Goal: Task Accomplishment & Management: Manage account settings

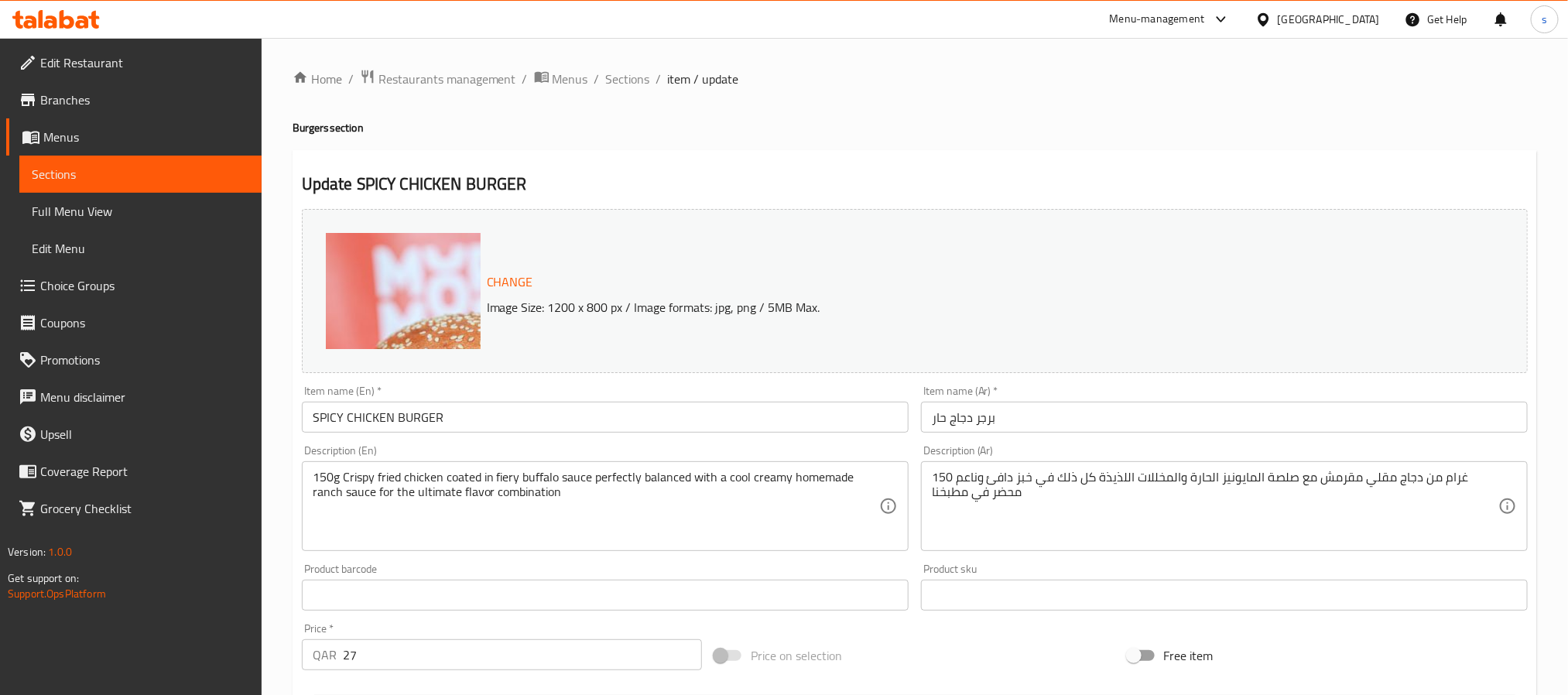
click at [1230, 21] on div at bounding box center [1217, 19] width 25 height 18
click at [1226, 22] on icon at bounding box center [1221, 19] width 9 height 6
click at [1230, 22] on icon at bounding box center [1221, 19] width 18 height 18
click at [1201, 170] on div "Restaurant-Management" at bounding box center [1149, 172] width 122 height 17
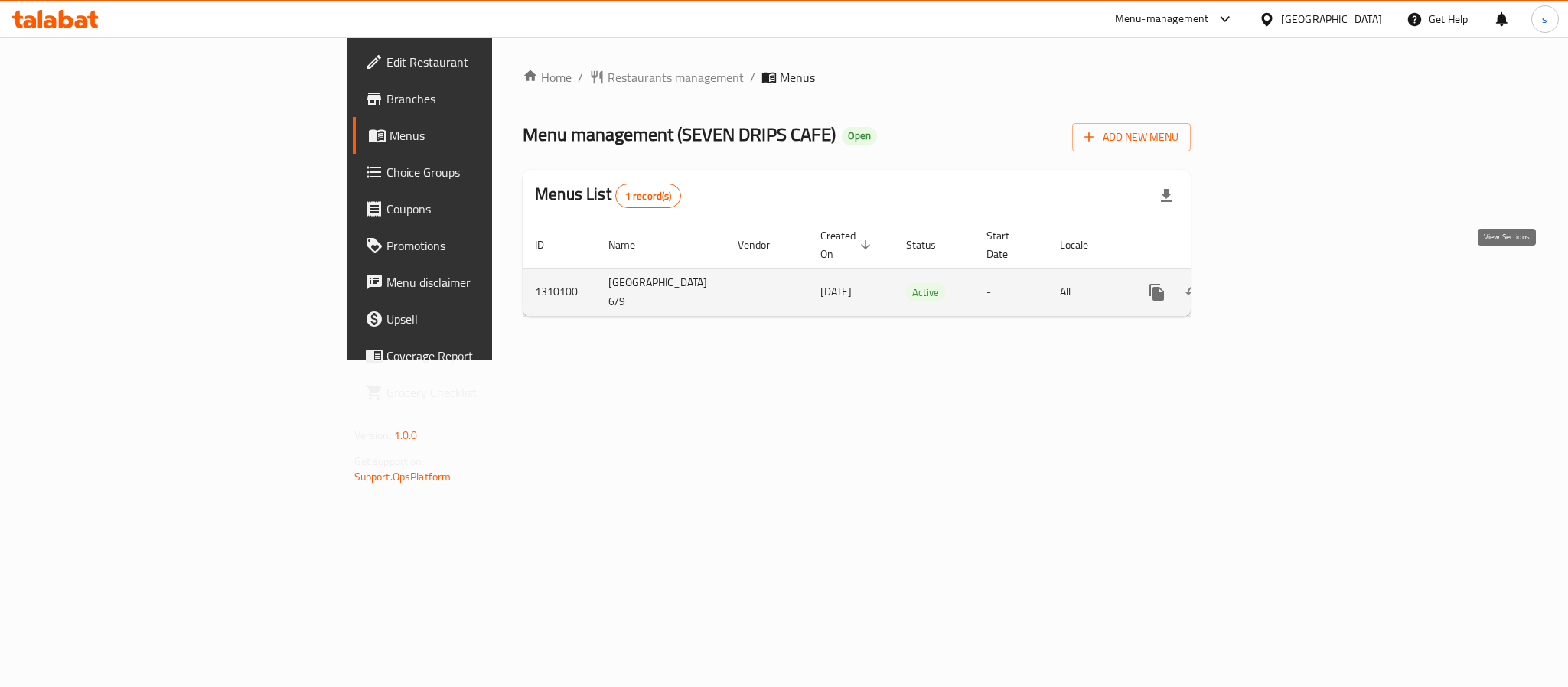
click at [1277, 283] on icon "enhanced table" at bounding box center [1267, 292] width 18 height 18
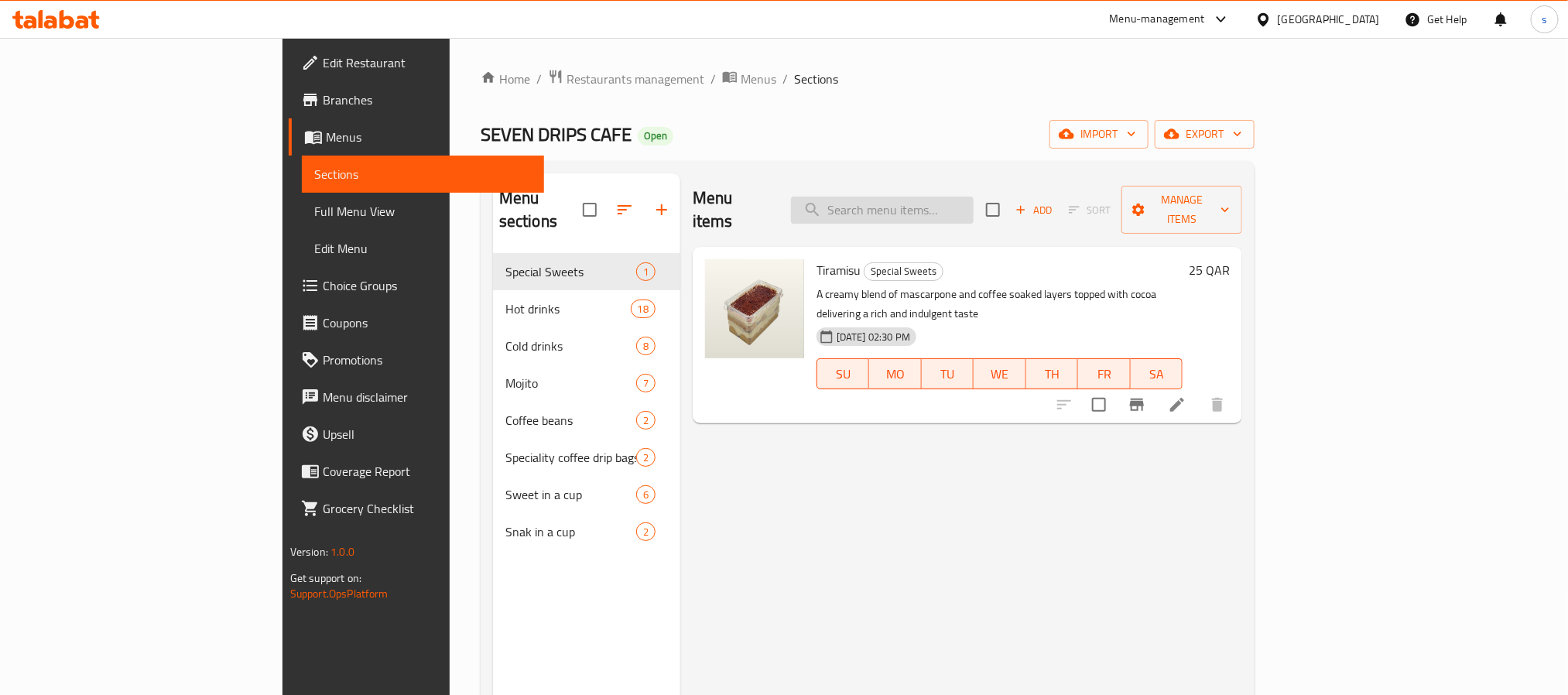
click at [973, 203] on input "search" at bounding box center [881, 210] width 183 height 27
click at [973, 202] on input "search" at bounding box center [881, 210] width 183 height 27
paste input "Date Rangina"
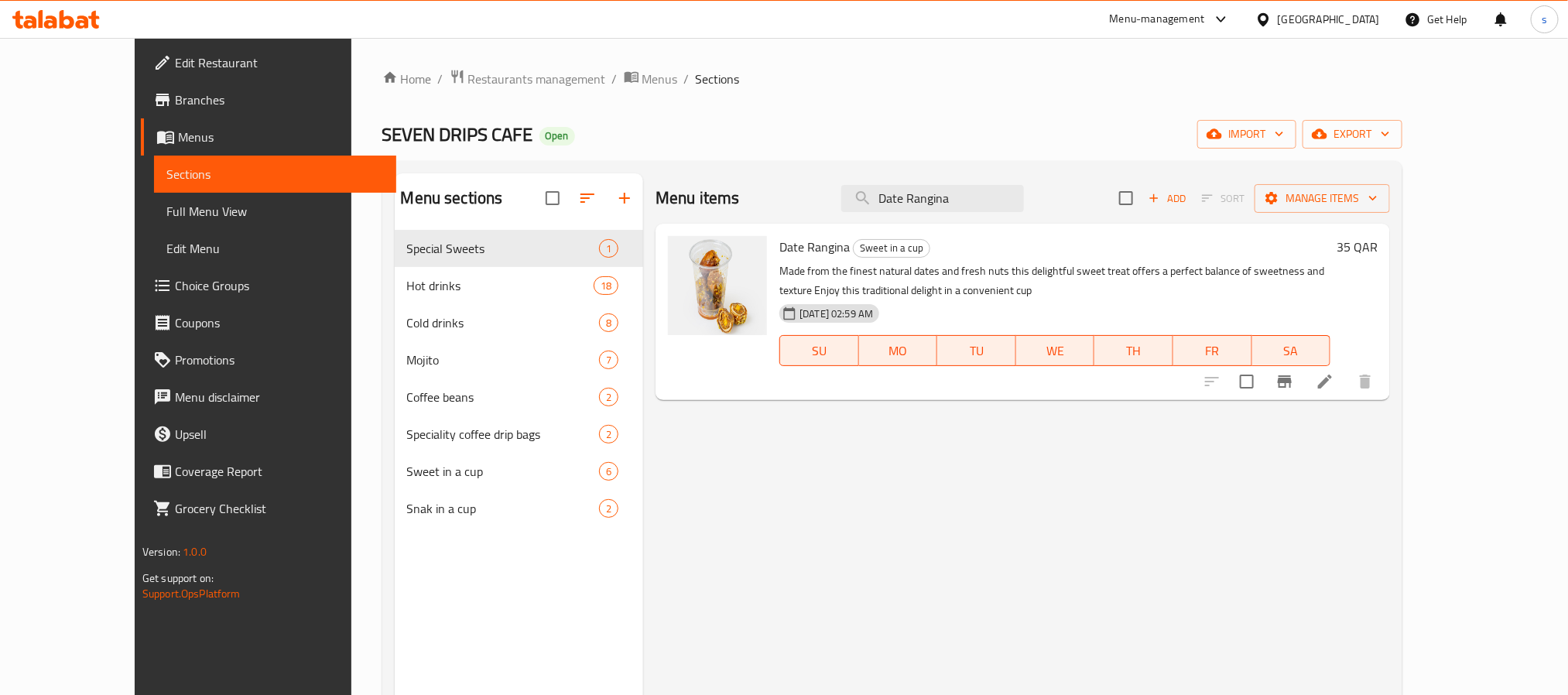
type input "Date Rangina"
click at [1390, 461] on div "Menu items Date Rangina Add Sort Manage items Date Rangina Sweet in a cup Made …" at bounding box center [1017, 521] width 747 height 695
click at [1334, 388] on icon at bounding box center [1325, 382] width 18 height 18
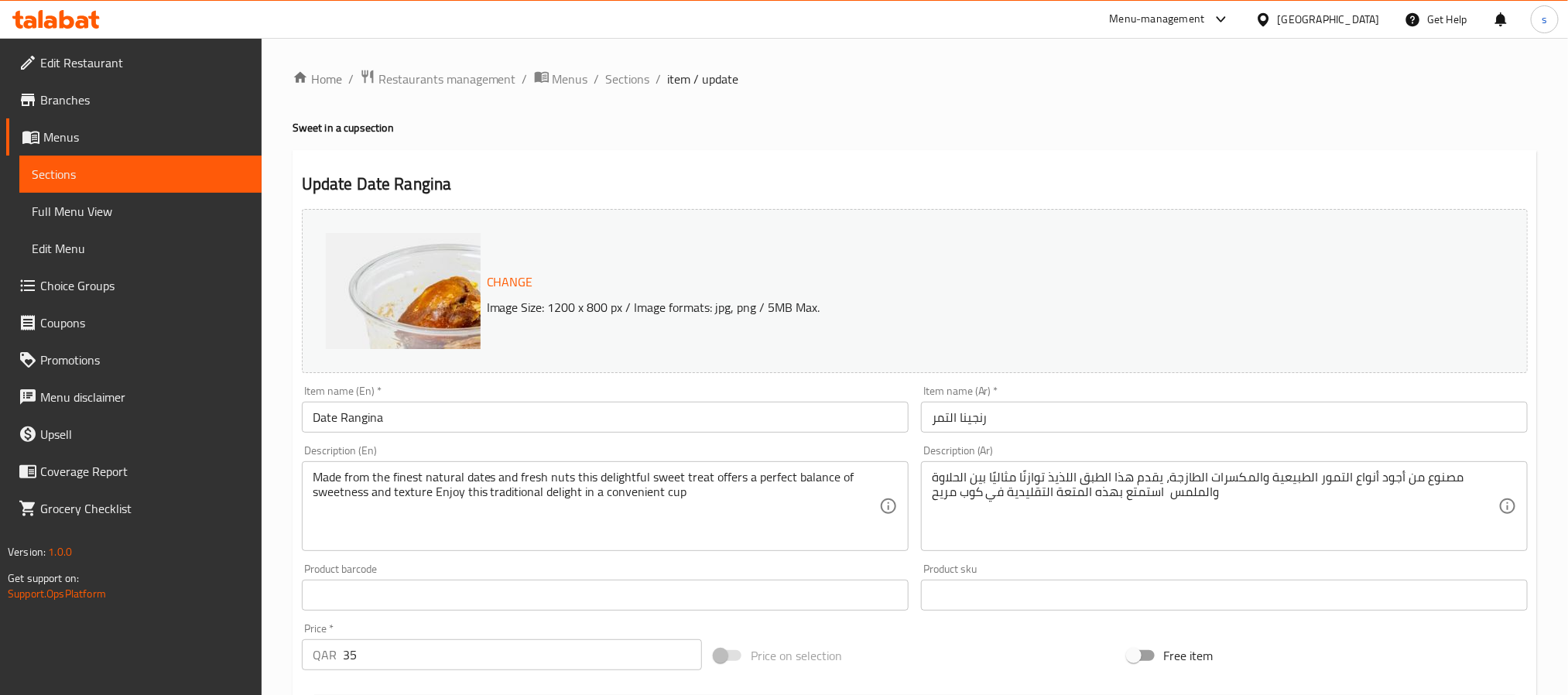
click at [1391, 361] on div "Change Image Size: 1200 x 800 px / Image formats: jpg, png / 5MB Max." at bounding box center [914, 291] width 1226 height 164
click at [1344, 213] on div "Change Image Size: 1200 x 800 px / Image formats: jpg, png / 5MB Max." at bounding box center [914, 291] width 1226 height 164
click at [1339, 482] on textarea "مصنوع من أجود أنواع التمور الطبيعية والمكسرات الطازجة، يقدم هذا الطبق اللذيذ تو…" at bounding box center [1214, 506] width 566 height 74
click at [1385, 367] on div "Change Image Size: 1200 x 800 px / Image formats: jpg, png / 5MB Max." at bounding box center [914, 291] width 1226 height 164
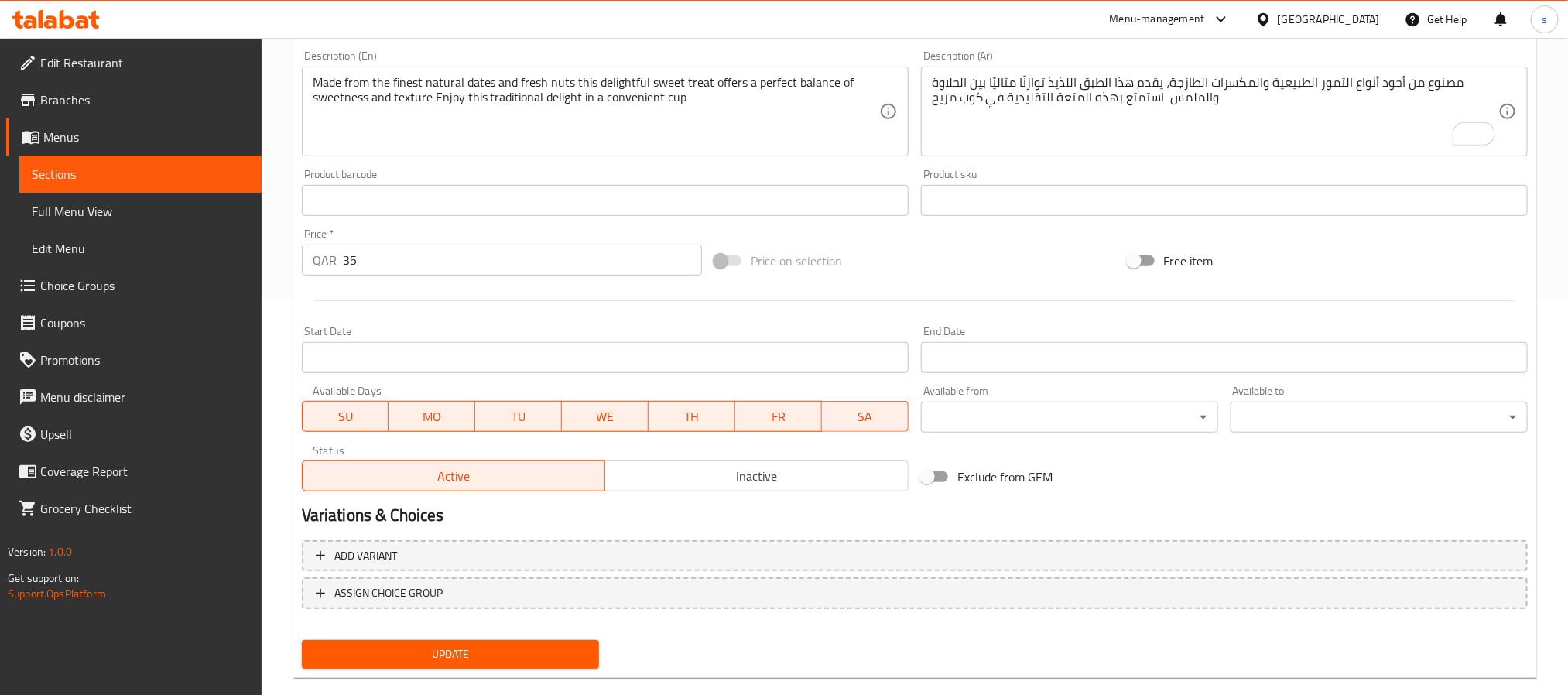
scroll to position [419, 0]
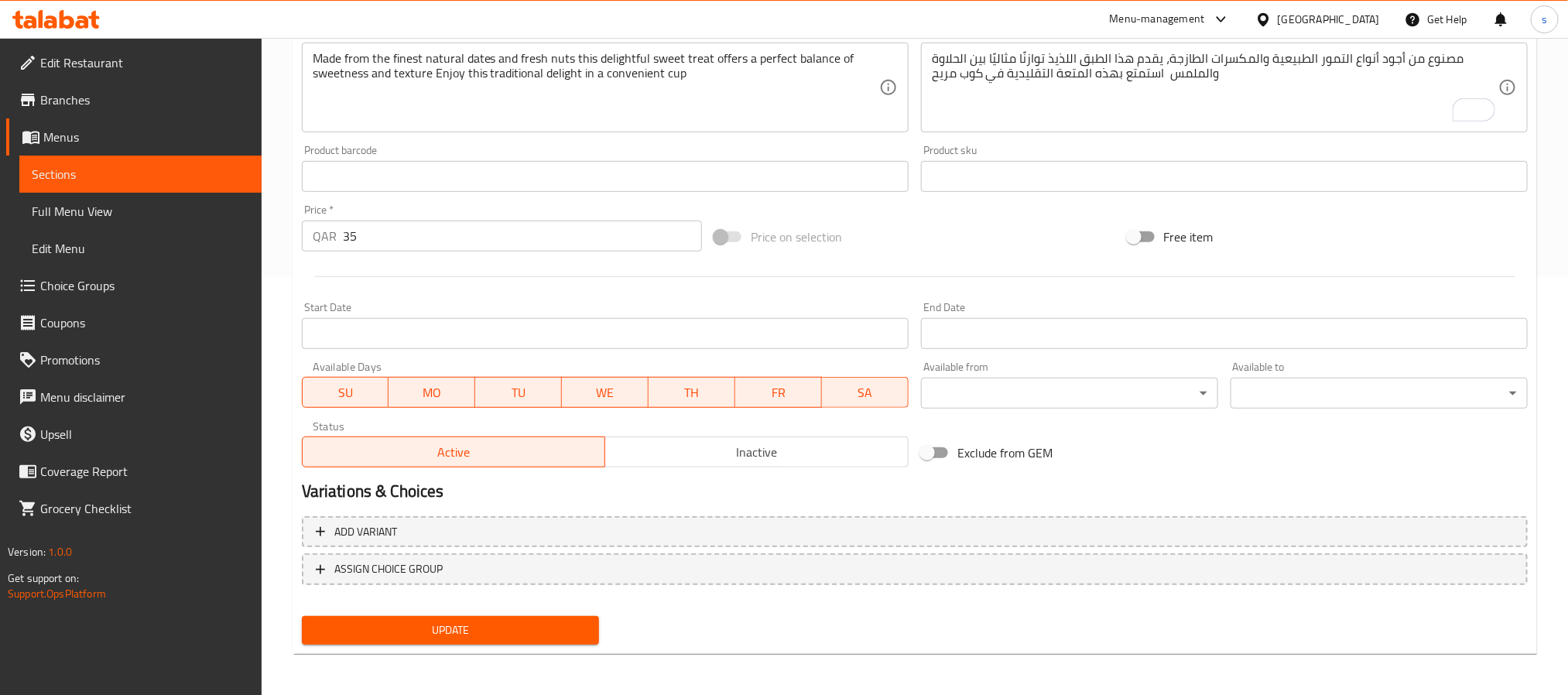
click at [1326, 488] on h2 "Variations & Choices" at bounding box center [914, 491] width 1226 height 24
click at [1342, 439] on div "Change Image Size: 1200 x 800 px / Image formats: jpg, png / 5MB Max. Item name…" at bounding box center [914, 128] width 1238 height 690
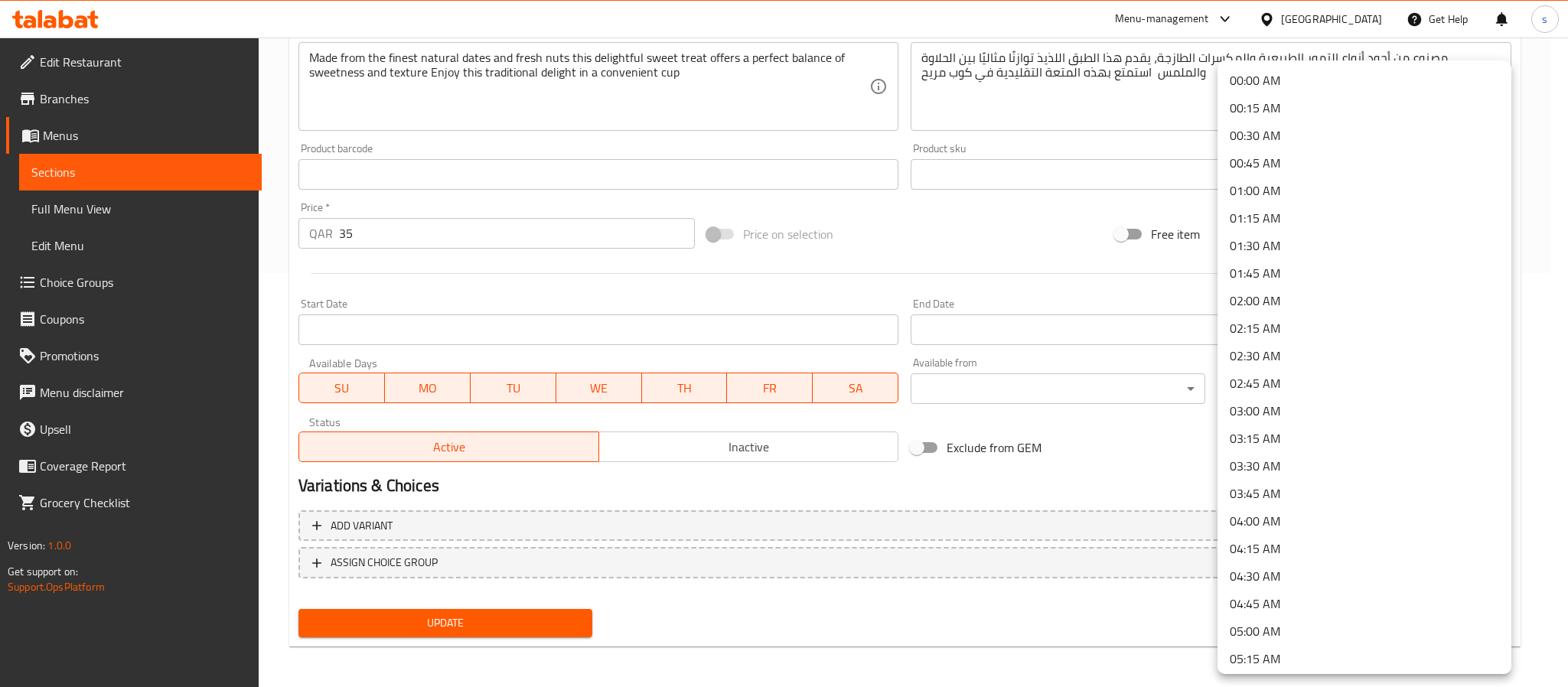
click at [1121, 476] on div at bounding box center [784, 343] width 1568 height 687
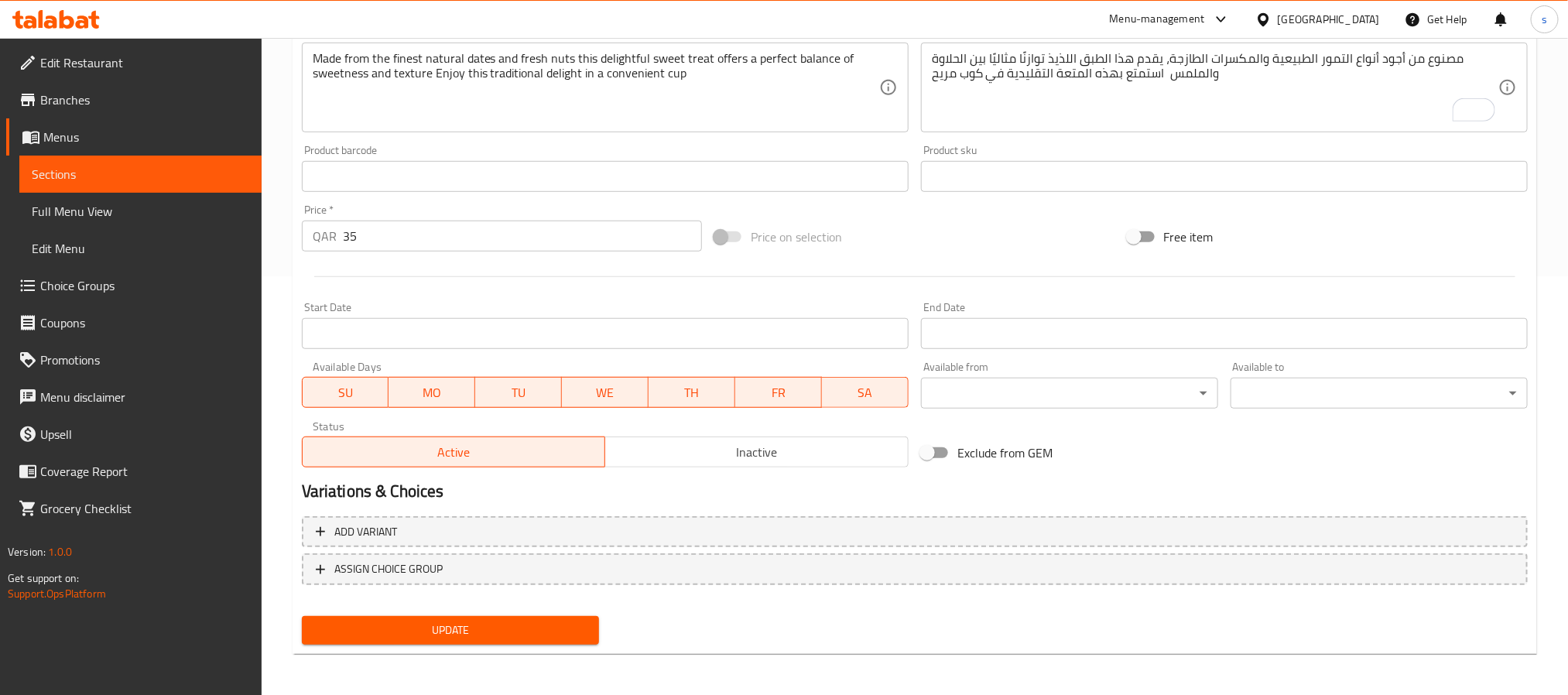
click at [1222, 419] on div "Change Image Size: 1200 x 800 px / Image formats: jpg, png / 5MB Max. Item name…" at bounding box center [914, 128] width 1238 height 690
click at [1307, 430] on div "Change Image Size: 1200 x 800 px / Image formats: jpg, png / 5MB Max. Item name…" at bounding box center [914, 128] width 1238 height 690
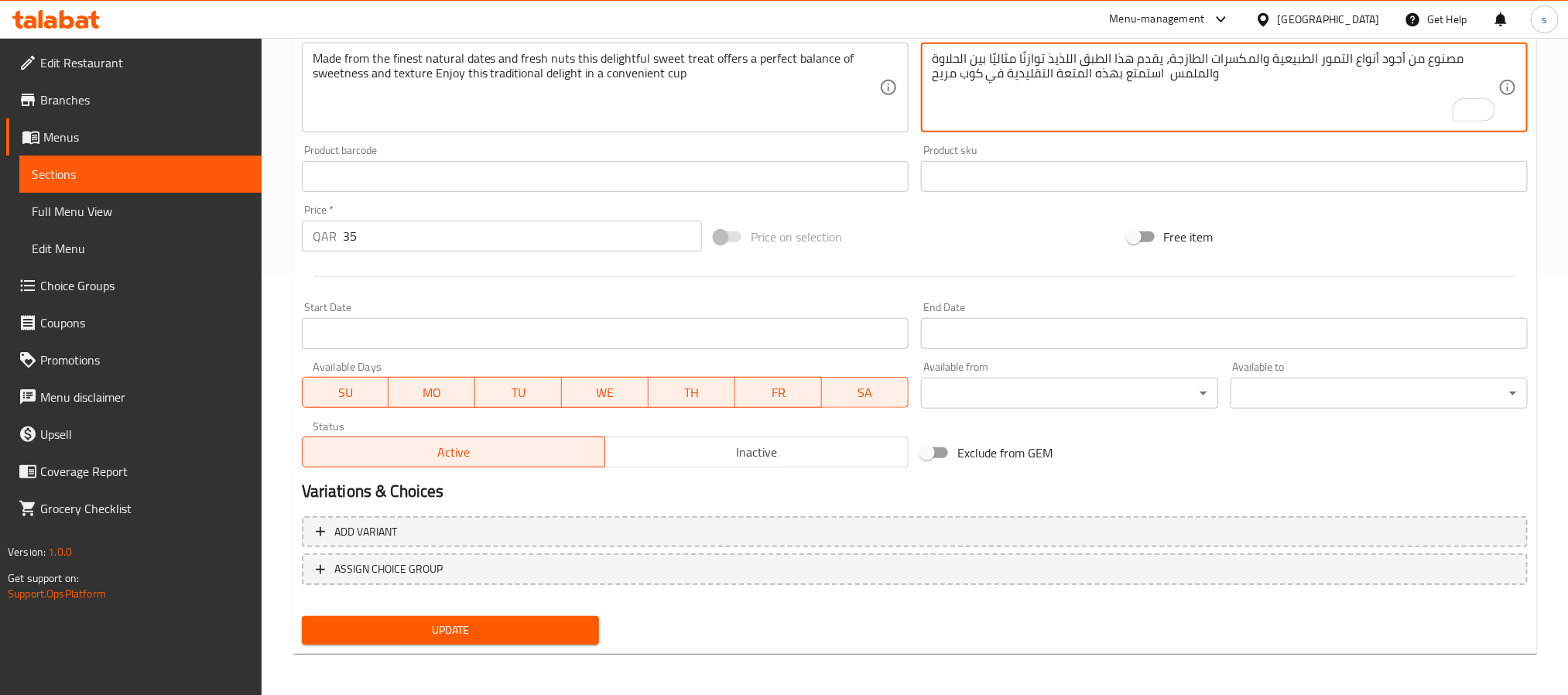
click at [1152, 86] on textarea "مصنوع من أجود أنواع التمور الطبيعية والمكسرات الطازجة، يقدم هذا الطبق اللذيذ تو…" at bounding box center [1214, 87] width 566 height 74
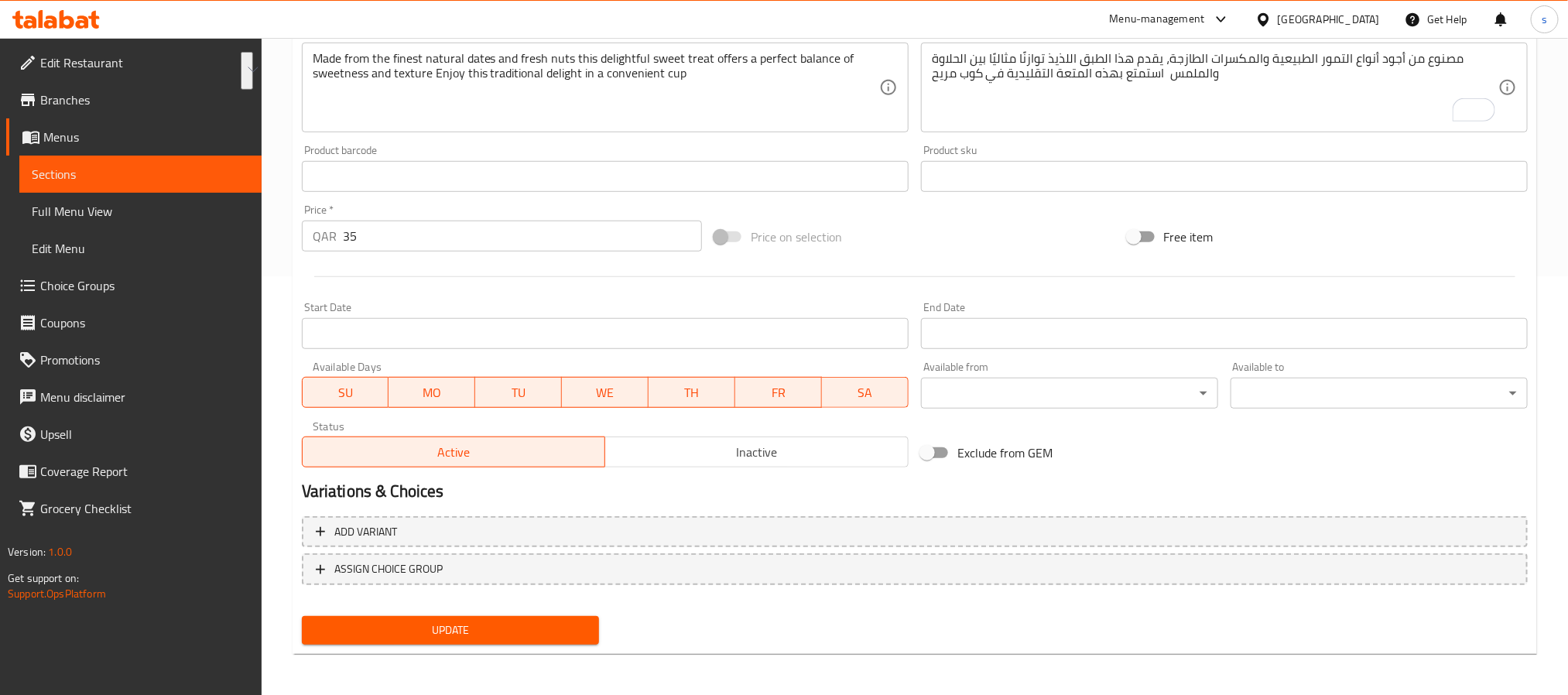
click at [125, 73] on link "Edit Restaurant" at bounding box center [134, 63] width 255 height 37
